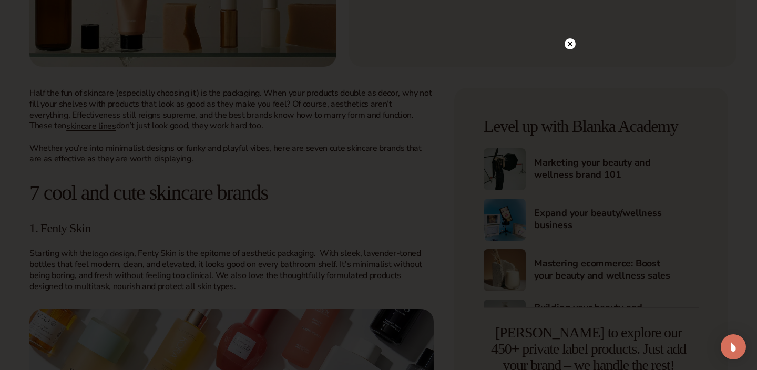
scroll to position [358, 0]
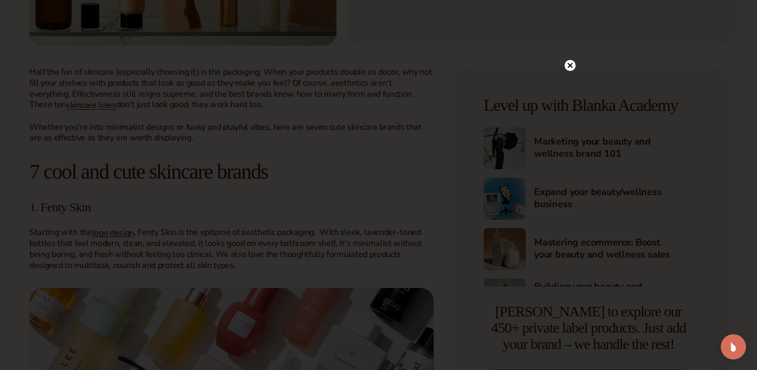
click at [573, 68] on circle at bounding box center [570, 65] width 11 height 11
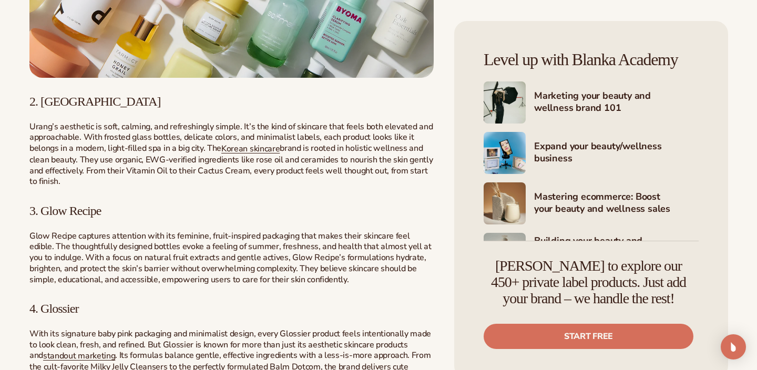
scroll to position [841, 0]
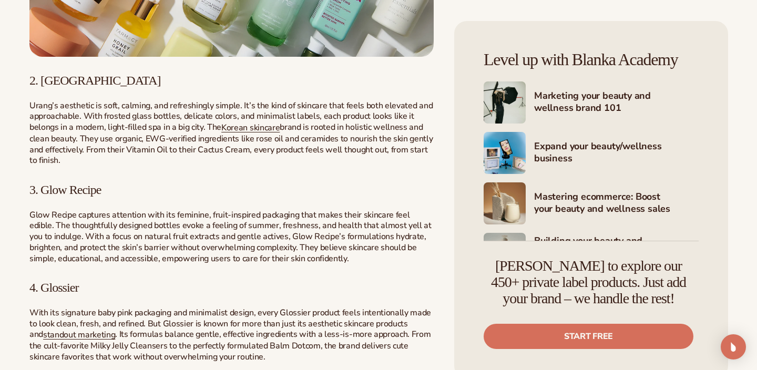
click at [265, 160] on p "Urang’s aesthetic is soft, calming, and refreshingly simple. It’s the kind of s…" at bounding box center [231, 133] width 404 height 66
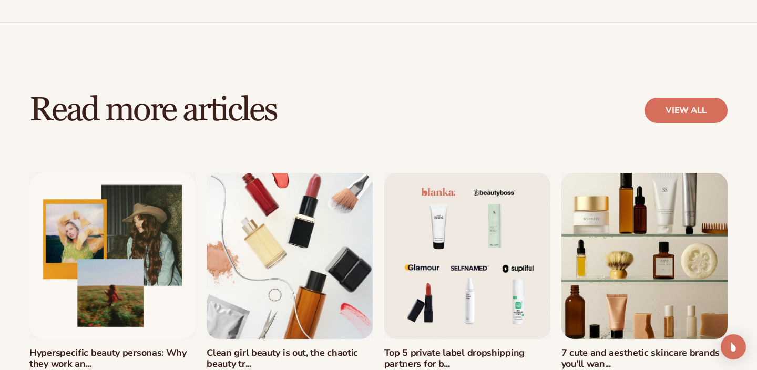
scroll to position [2086, 0]
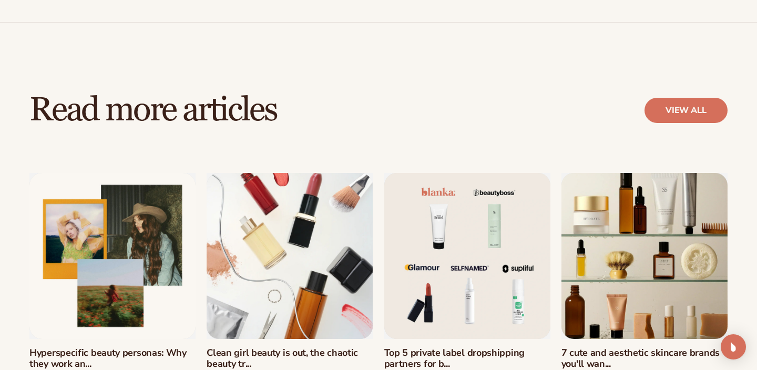
click at [280, 348] on link "Clean girl beauty is out, the chaotic beauty tr..." at bounding box center [290, 359] width 166 height 23
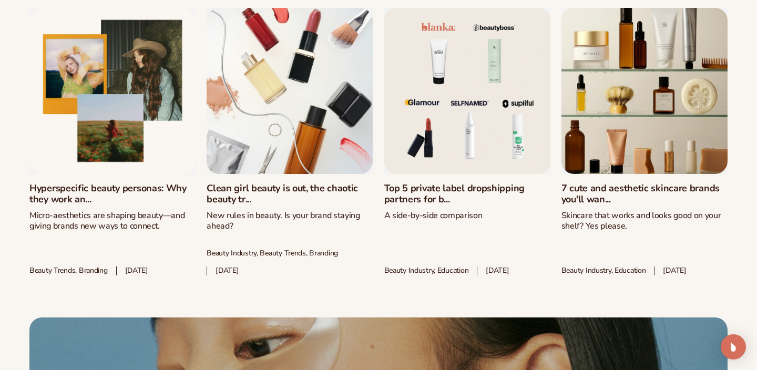
scroll to position [4817, 0]
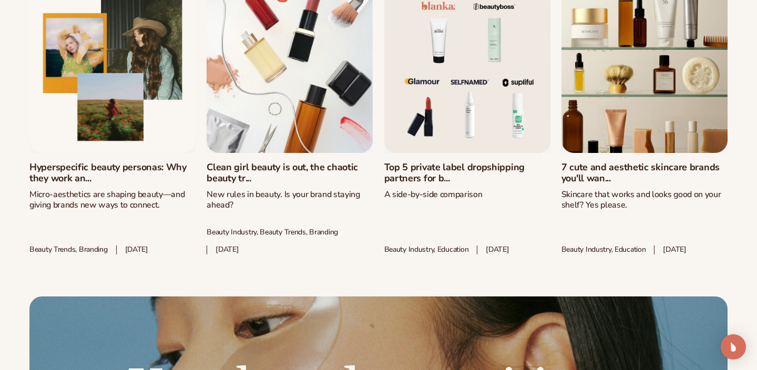
click at [615, 162] on link "7 cute and aesthetic skincare brands you'll wan..." at bounding box center [645, 173] width 166 height 23
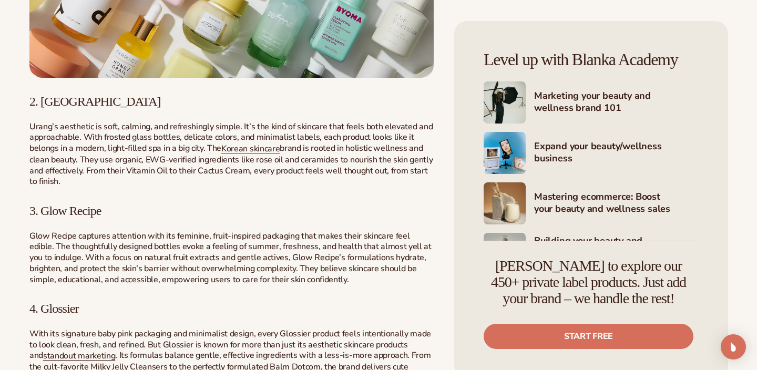
scroll to position [841, 0]
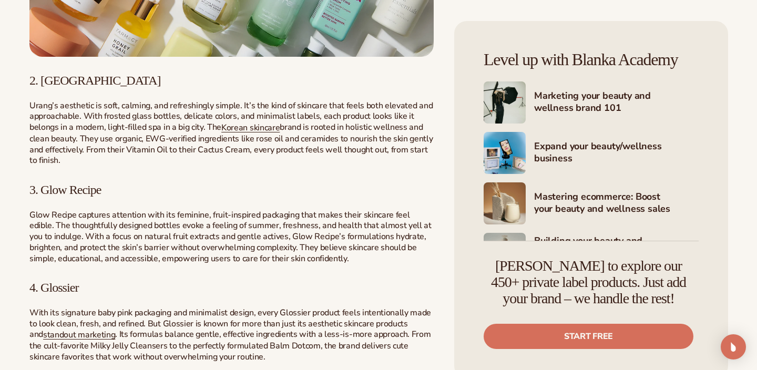
click at [585, 102] on h4 "Marketing your beauty and wellness brand 101" at bounding box center [616, 103] width 165 height 26
